Goal: Transaction & Acquisition: Purchase product/service

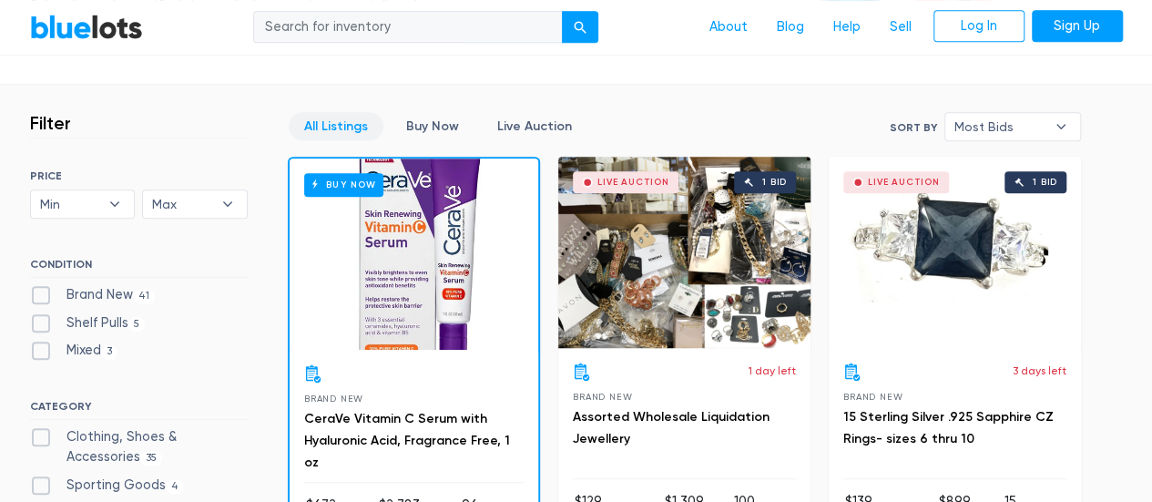
scroll to position [474, 0]
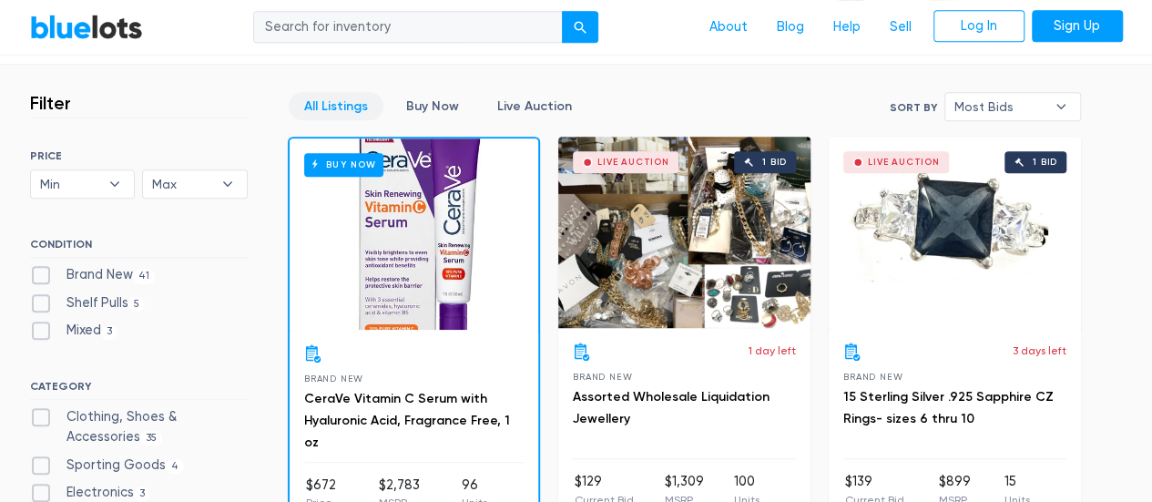
click at [137, 411] on label "Clothing, Shoes & Accessories 35" at bounding box center [139, 426] width 218 height 39
click at [42, 411] on Accessories"] "Clothing, Shoes & Accessories 35" at bounding box center [36, 413] width 12 height 12
checkbox Accessories"] "true"
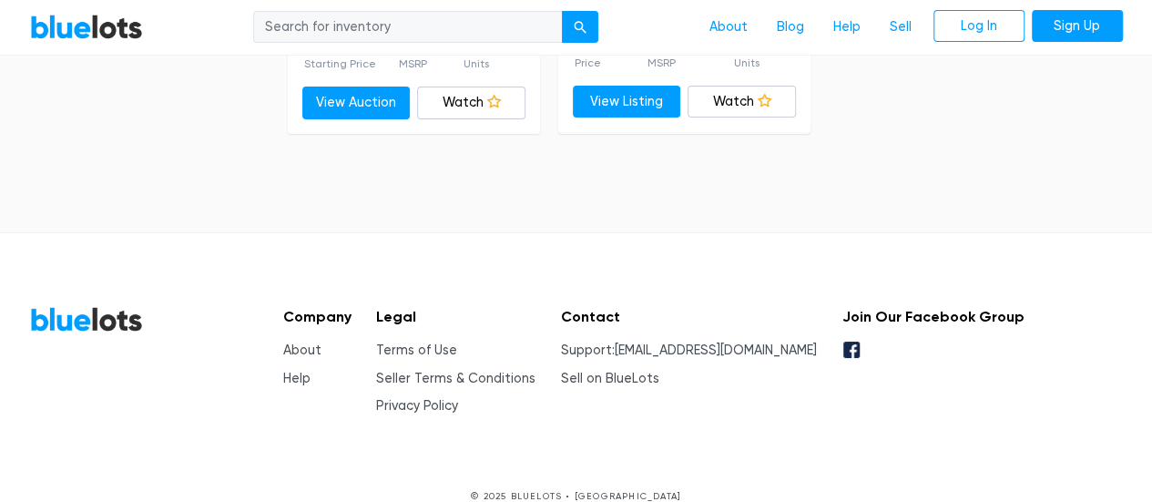
scroll to position [6808, 0]
